Goal: Navigation & Orientation: Find specific page/section

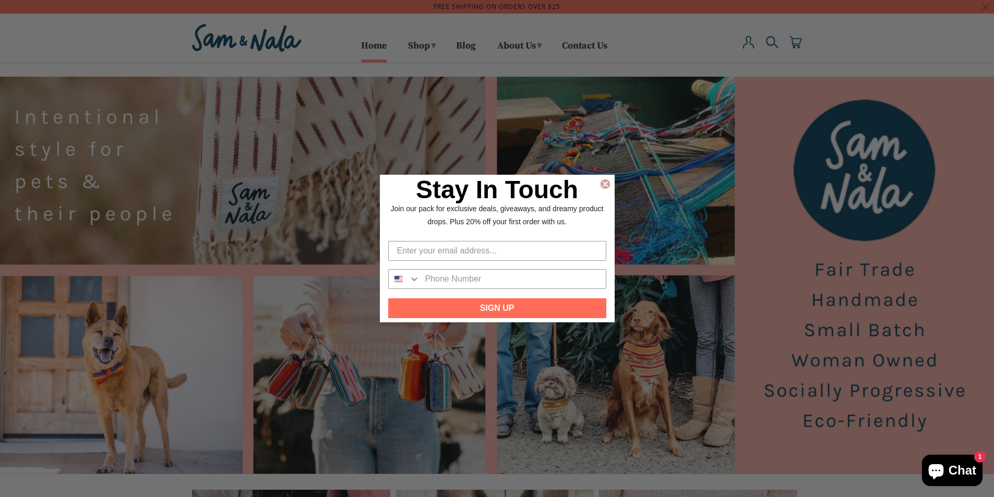
click at [605, 183] on icon "Close dialog" at bounding box center [605, 184] width 4 height 4
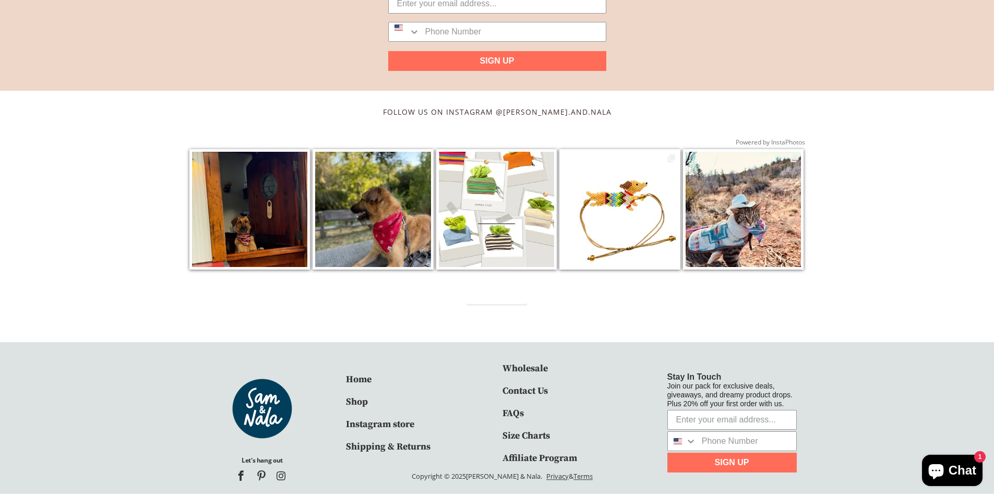
scroll to position [1747, 0]
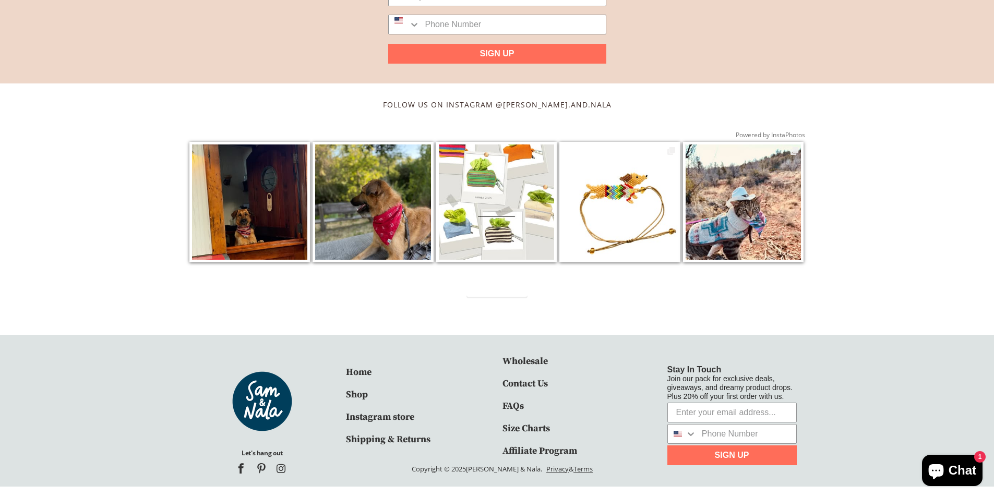
click at [521, 379] on link "Contact Us" at bounding box center [525, 384] width 45 height 12
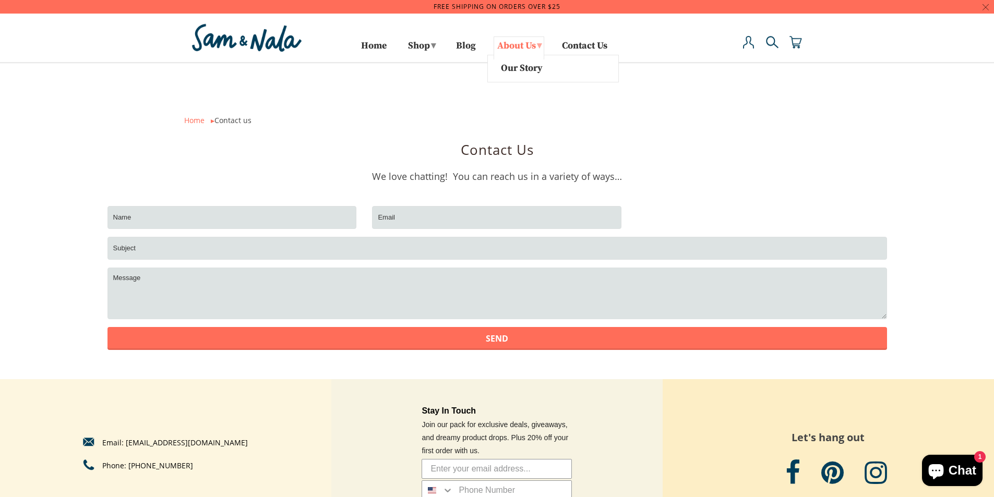
click at [532, 46] on link "About Us ▾" at bounding box center [519, 48] width 51 height 23
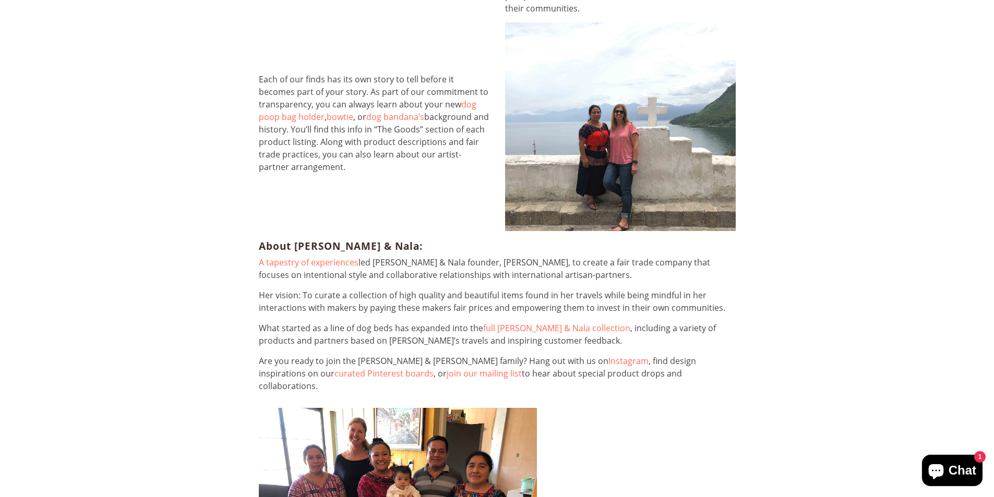
scroll to position [1044, 0]
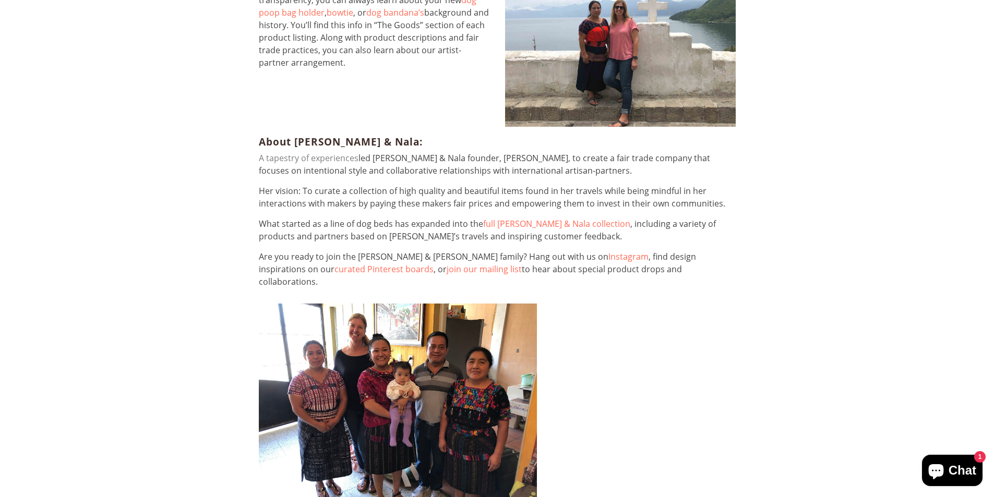
click at [311, 152] on link "A tapestry of experiences" at bounding box center [309, 157] width 100 height 11
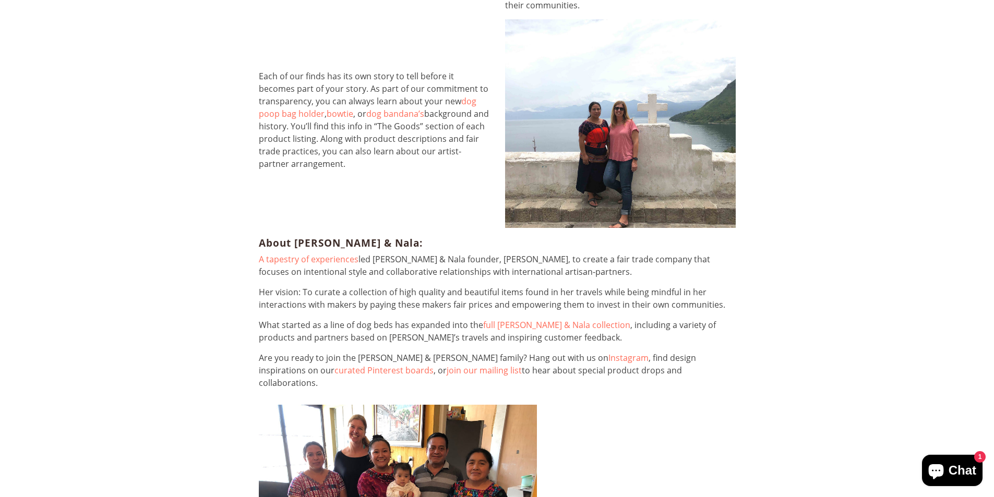
scroll to position [1148, 0]
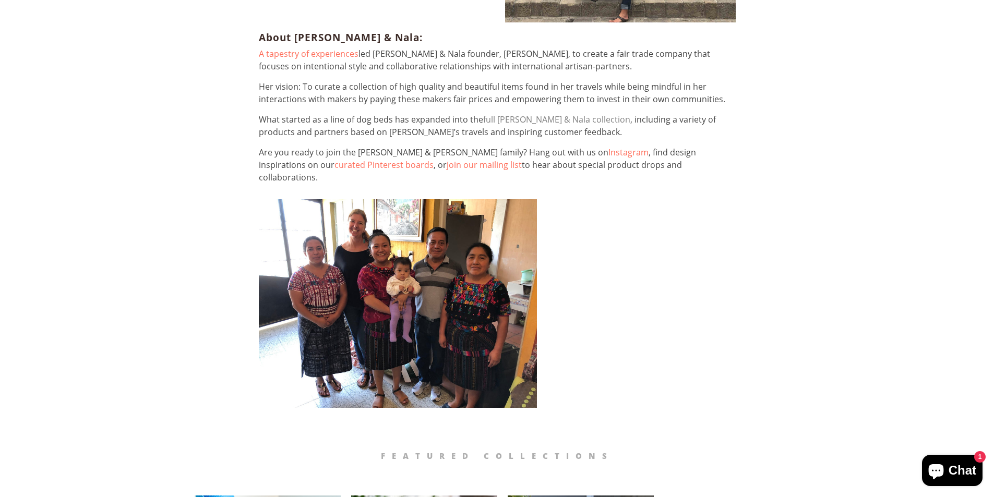
click at [528, 114] on link "full Sam & Nala collection" at bounding box center [556, 119] width 147 height 11
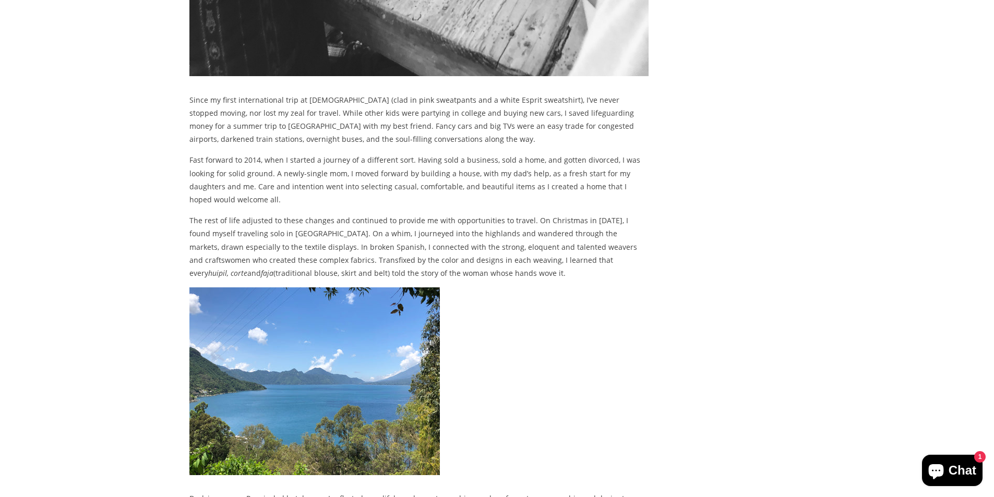
scroll to position [365, 0]
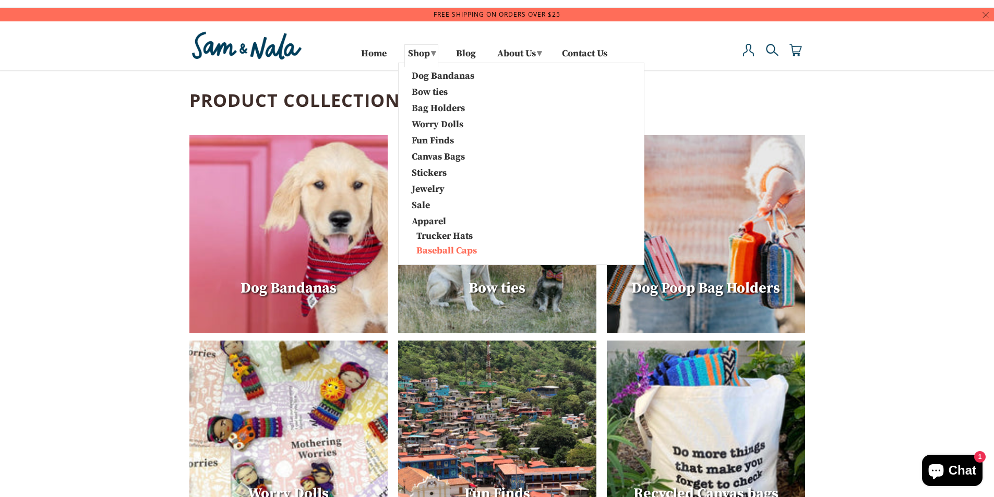
click at [429, 251] on link "Baseball Caps" at bounding box center [465, 251] width 122 height 12
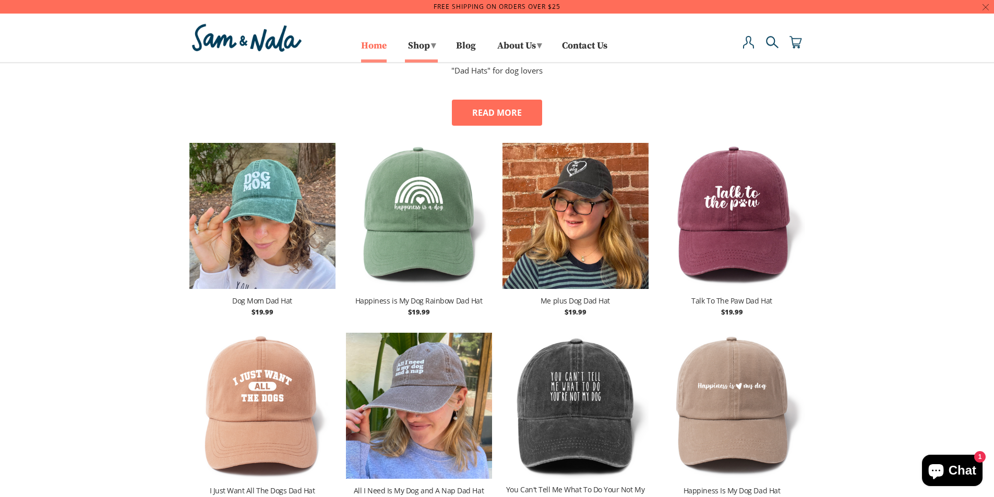
click at [362, 46] on link "Home" at bounding box center [374, 50] width 26 height 17
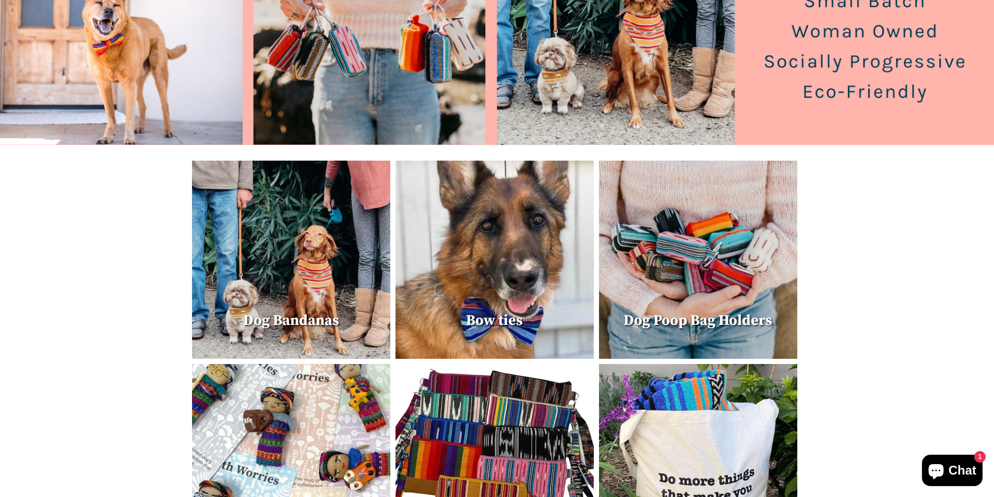
scroll to position [365, 0]
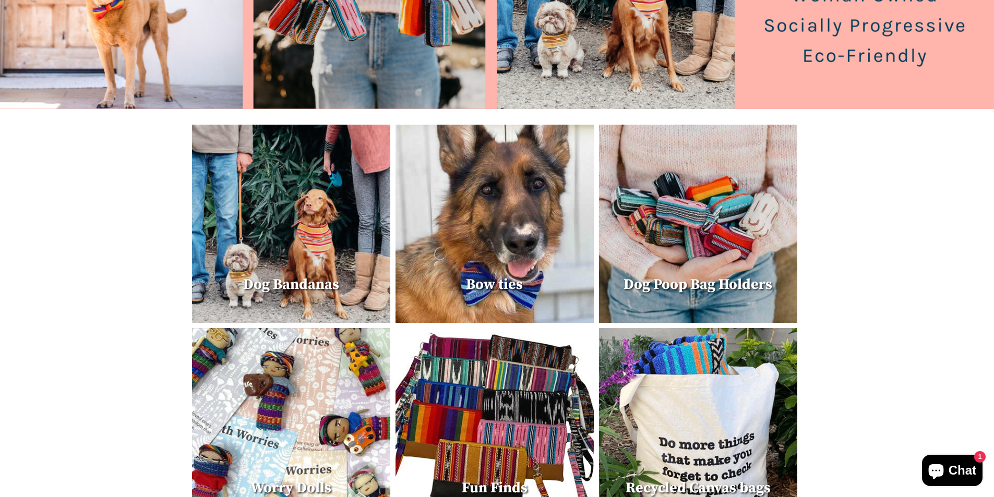
click at [774, 251] on img at bounding box center [698, 224] width 198 height 198
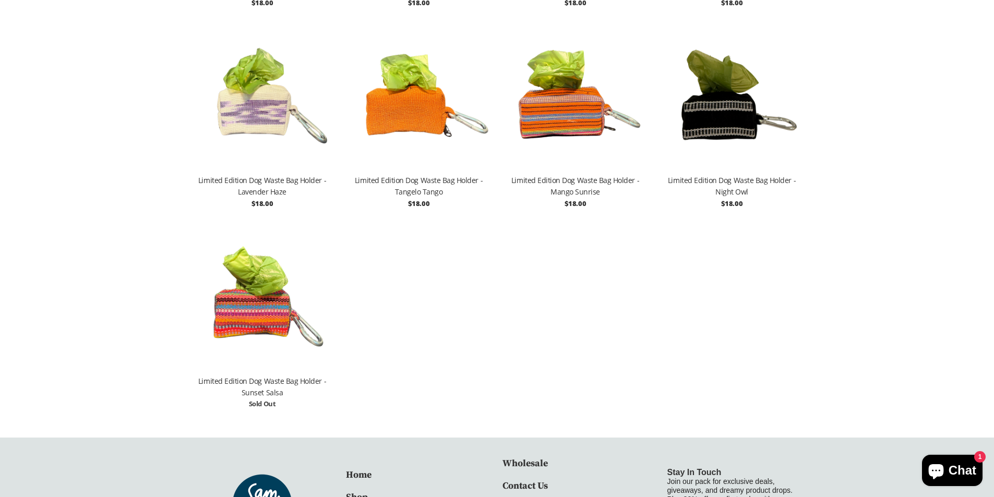
scroll to position [1409, 0]
